Goal: Information Seeking & Learning: Learn about a topic

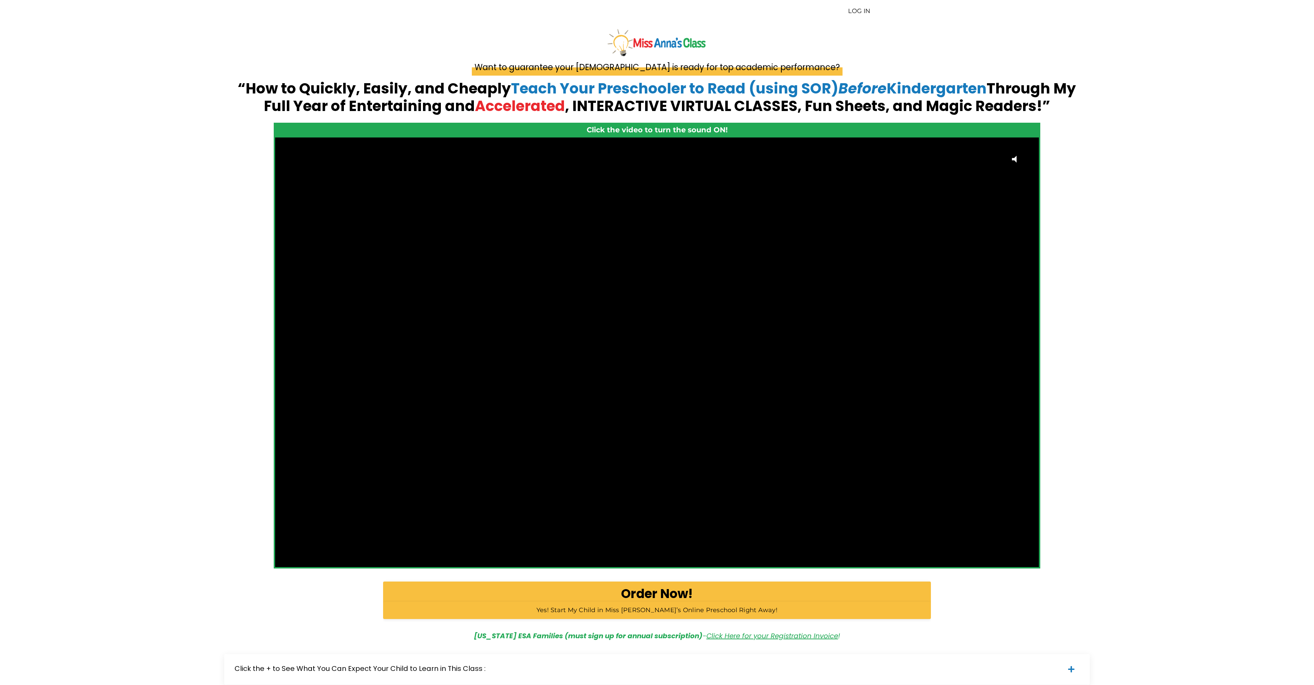
click at [853, 11] on link "LOG IN" at bounding box center [859, 11] width 22 height 8
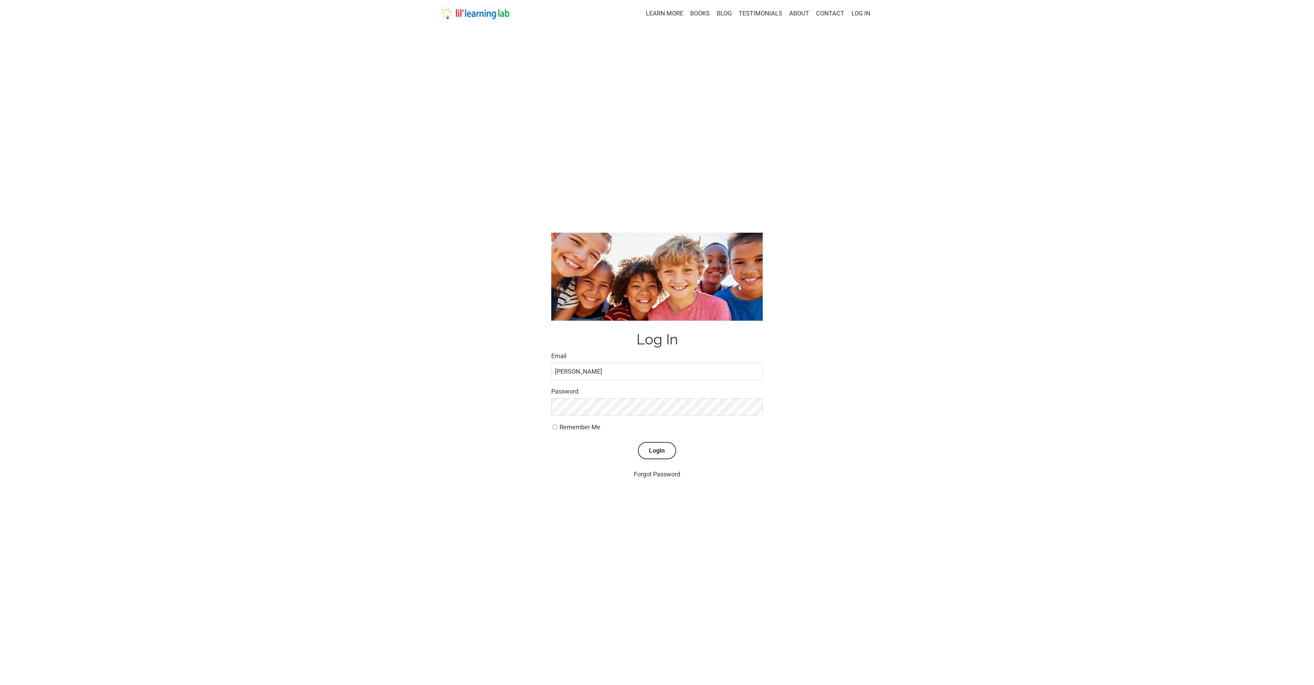
type input "[PERSON_NAME]"
click at [638, 442] on button "Login" at bounding box center [657, 450] width 38 height 17
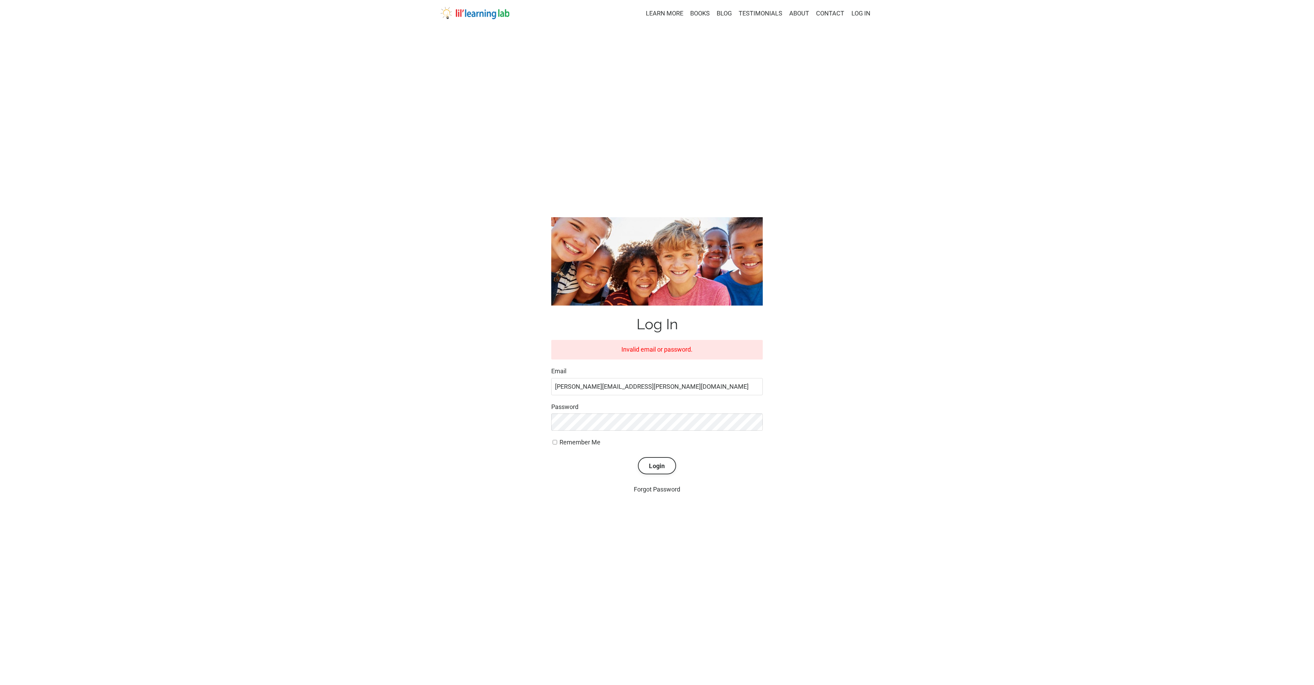
type input "jane.goaslind@gmail.com"
click at [638, 457] on button "Login" at bounding box center [657, 465] width 38 height 17
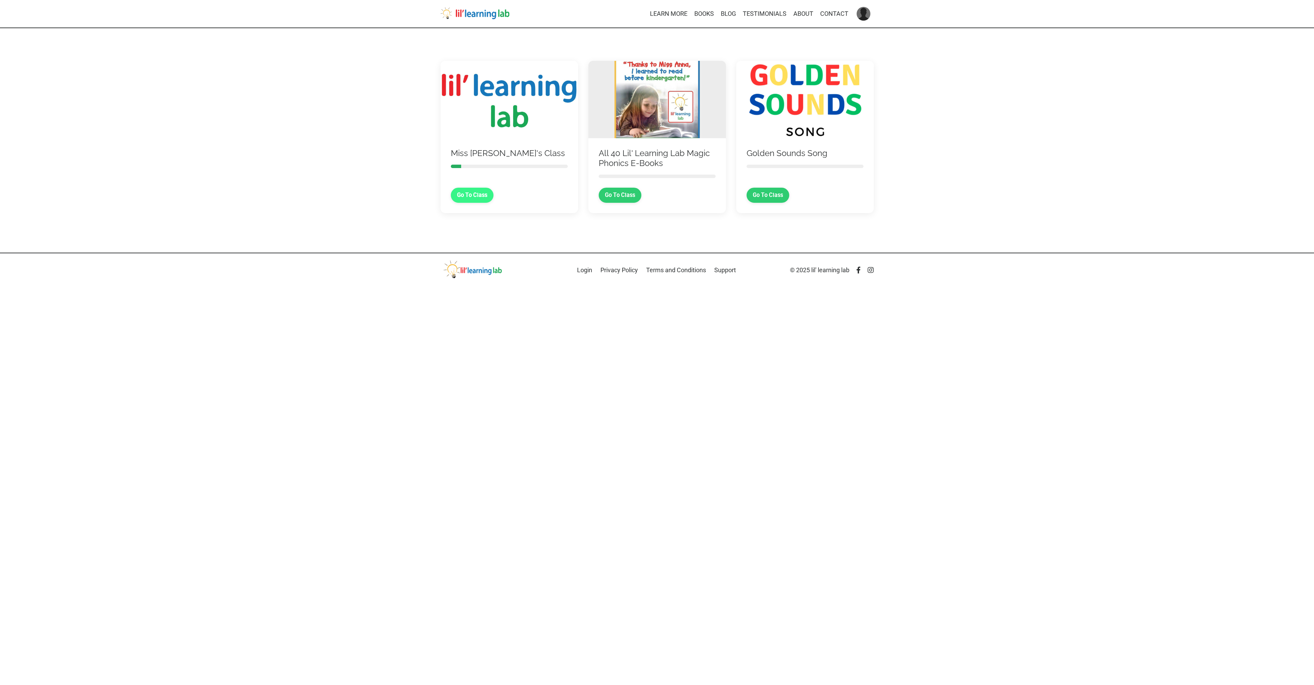
click at [472, 203] on link "Go To Class" at bounding box center [472, 195] width 43 height 15
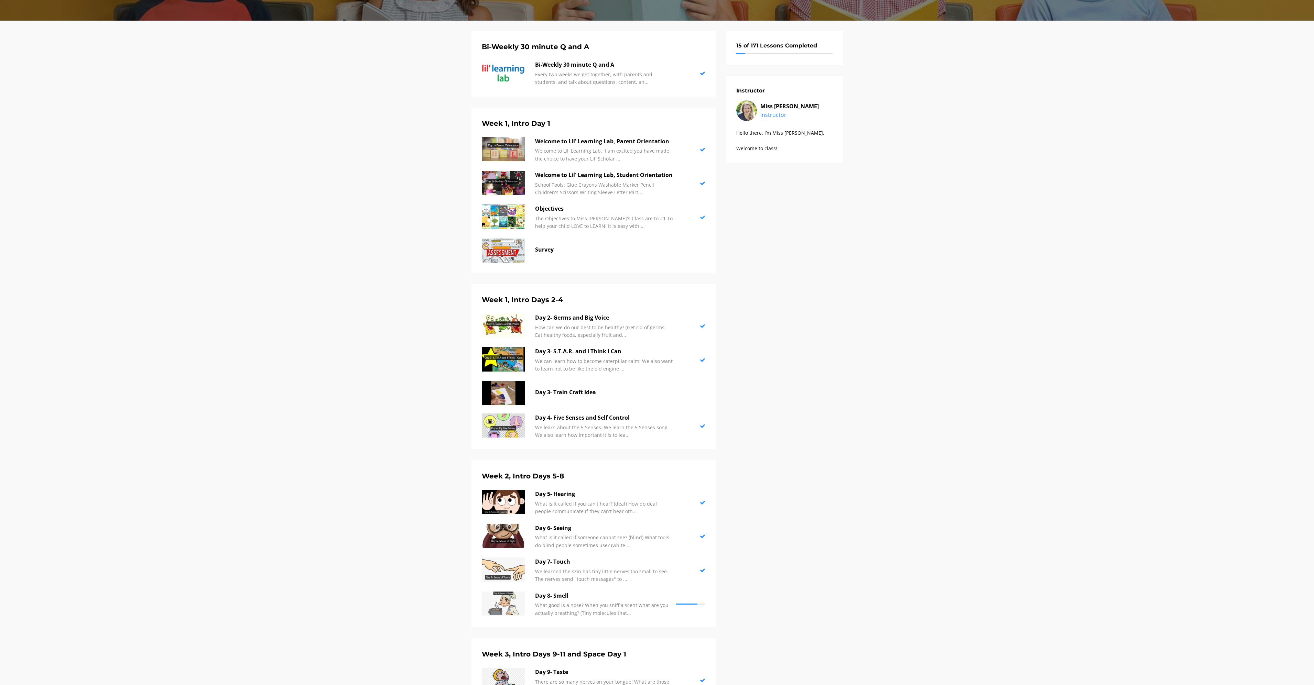
scroll to position [206, 0]
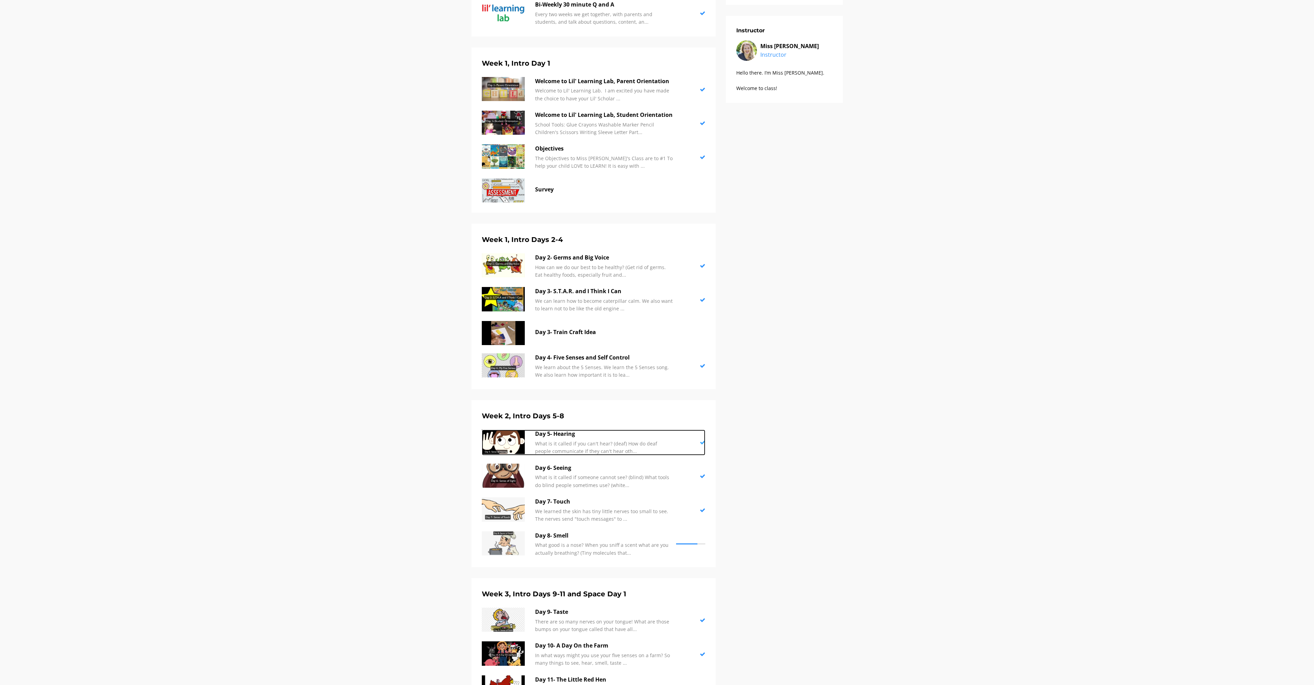
click at [567, 437] on p "Day 5- Hearing" at bounding box center [604, 434] width 138 height 9
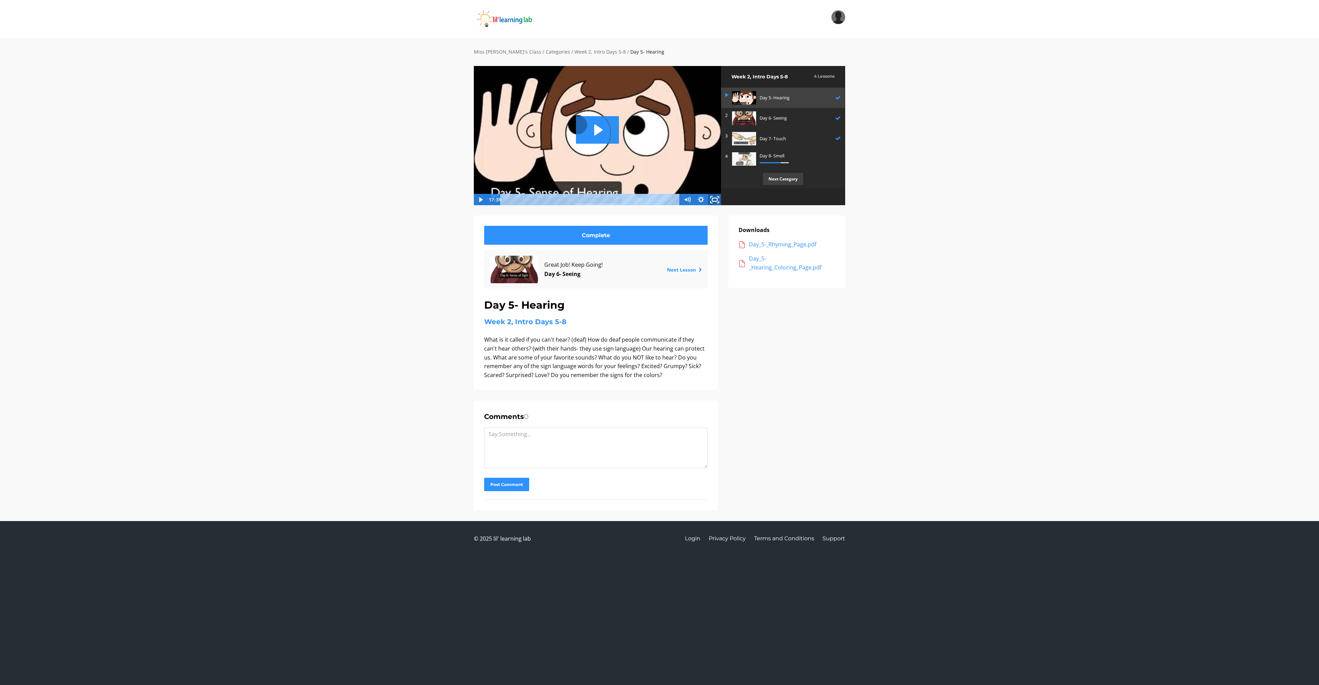
click at [713, 196] on icon "Fullscreen" at bounding box center [714, 200] width 17 height 14
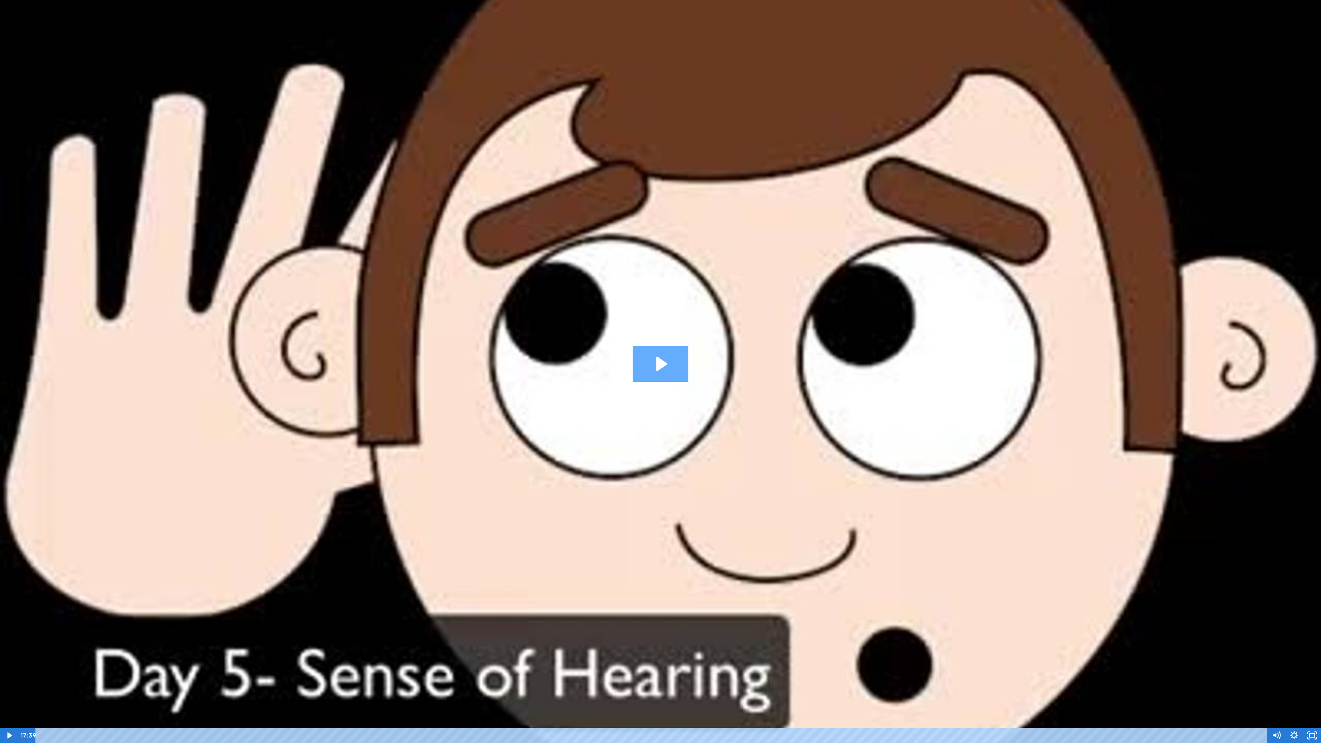
click at [682, 366] on icon "Play Video: sites/2147505858/video/I1ijqdfSRU6QyyKExgMI_Day_5-_Sense_of_Hearing…" at bounding box center [660, 364] width 56 height 36
